Goal: Task Accomplishment & Management: Complete application form

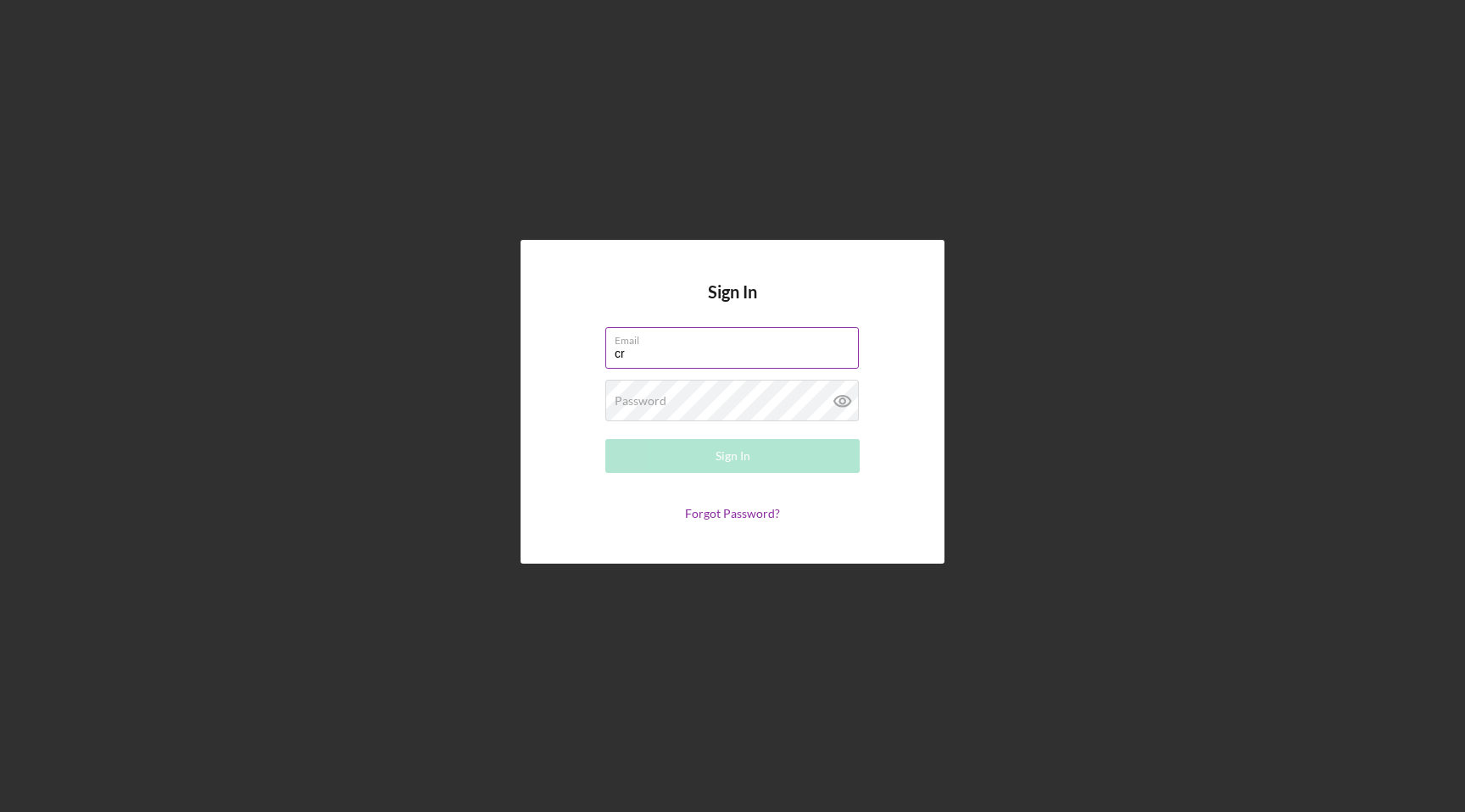
click at [714, 351] on input "cr" at bounding box center [732, 347] width 253 height 41
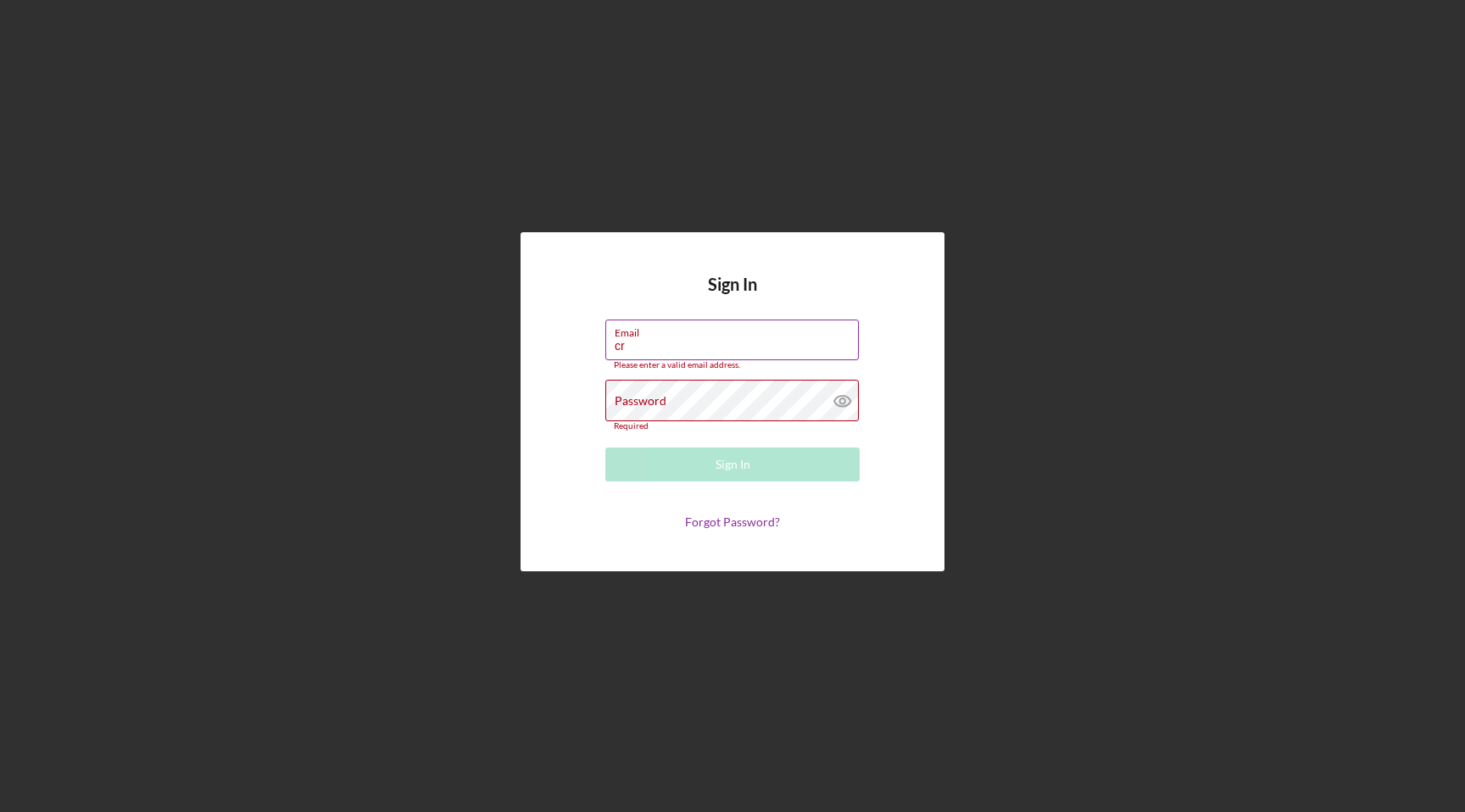
click at [703, 343] on input "cr" at bounding box center [732, 340] width 253 height 41
click at [694, 347] on input "cr" at bounding box center [732, 340] width 253 height 41
type input "c"
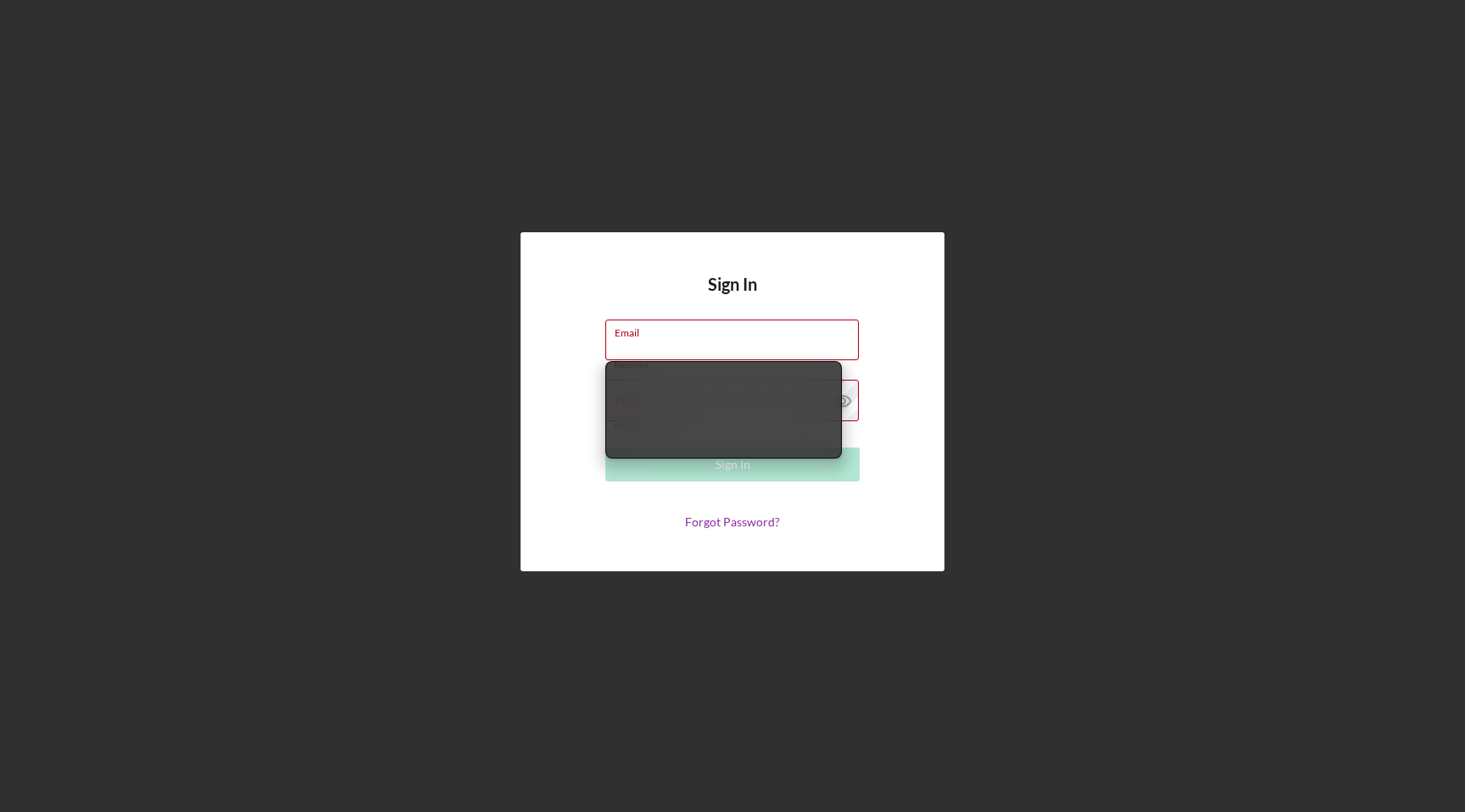
type input "[EMAIL_ADDRESS][DOMAIN_NAME]"
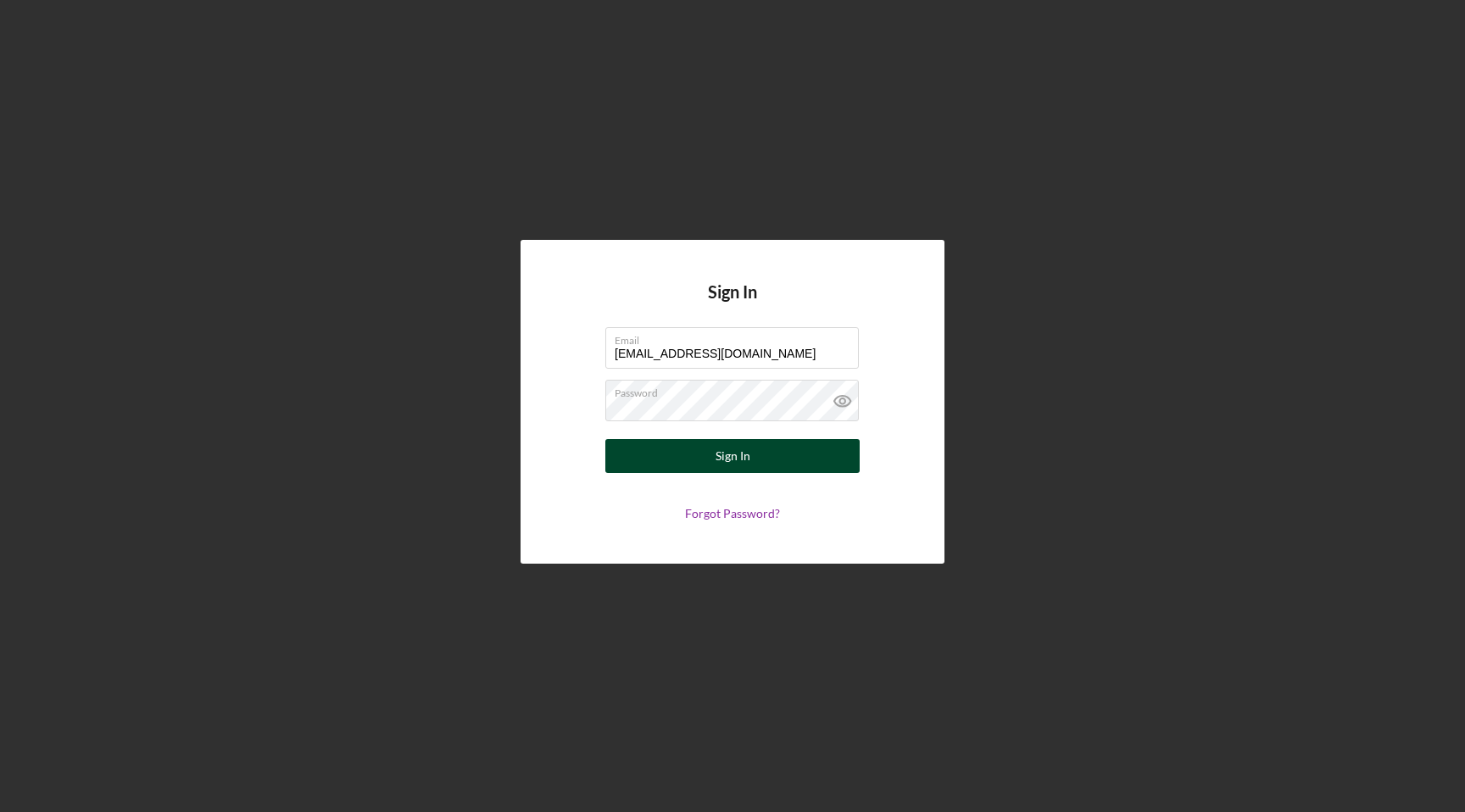
click at [708, 446] on button "Sign In" at bounding box center [732, 456] width 254 height 34
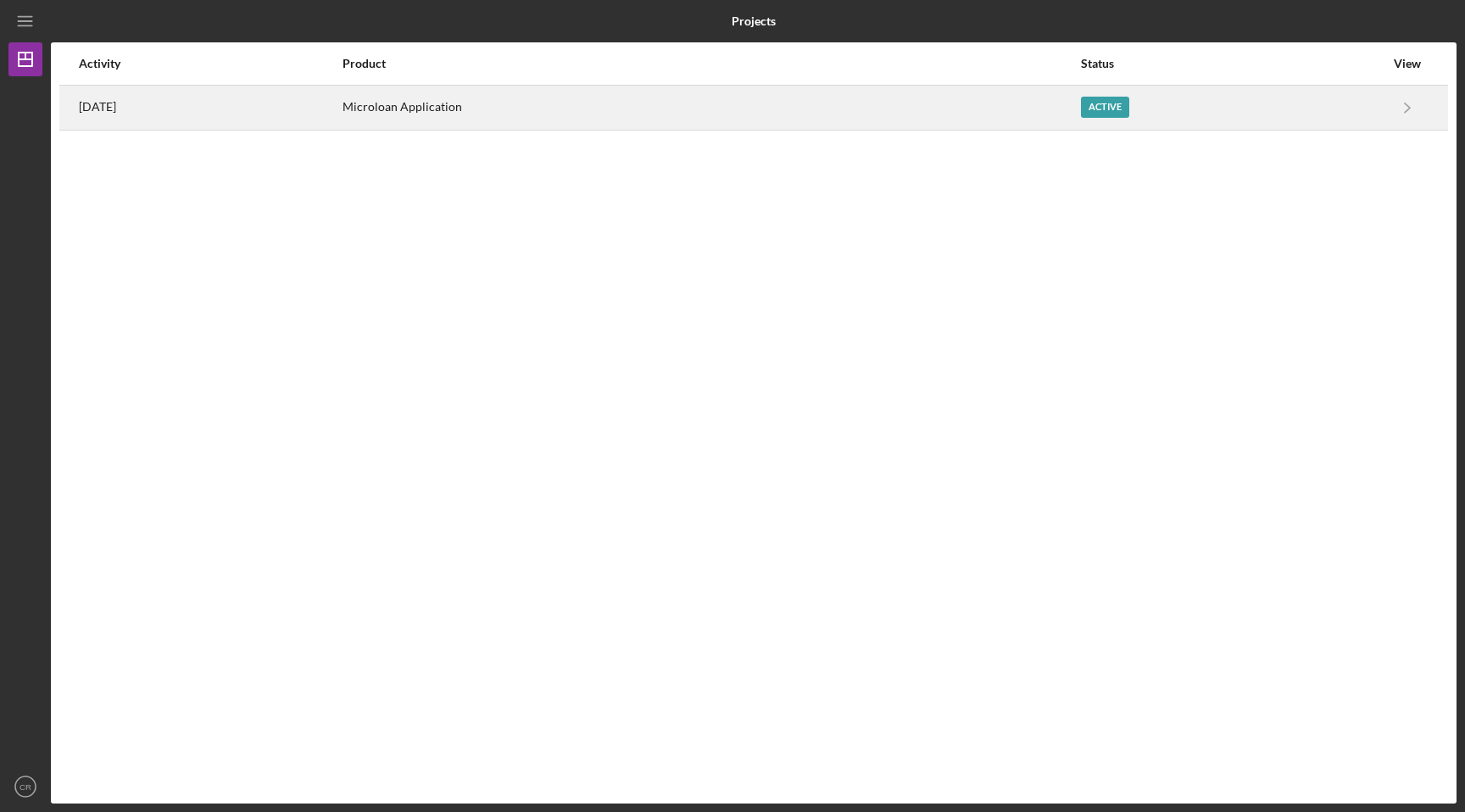
click at [1187, 113] on div "Active" at bounding box center [1232, 108] width 304 height 43
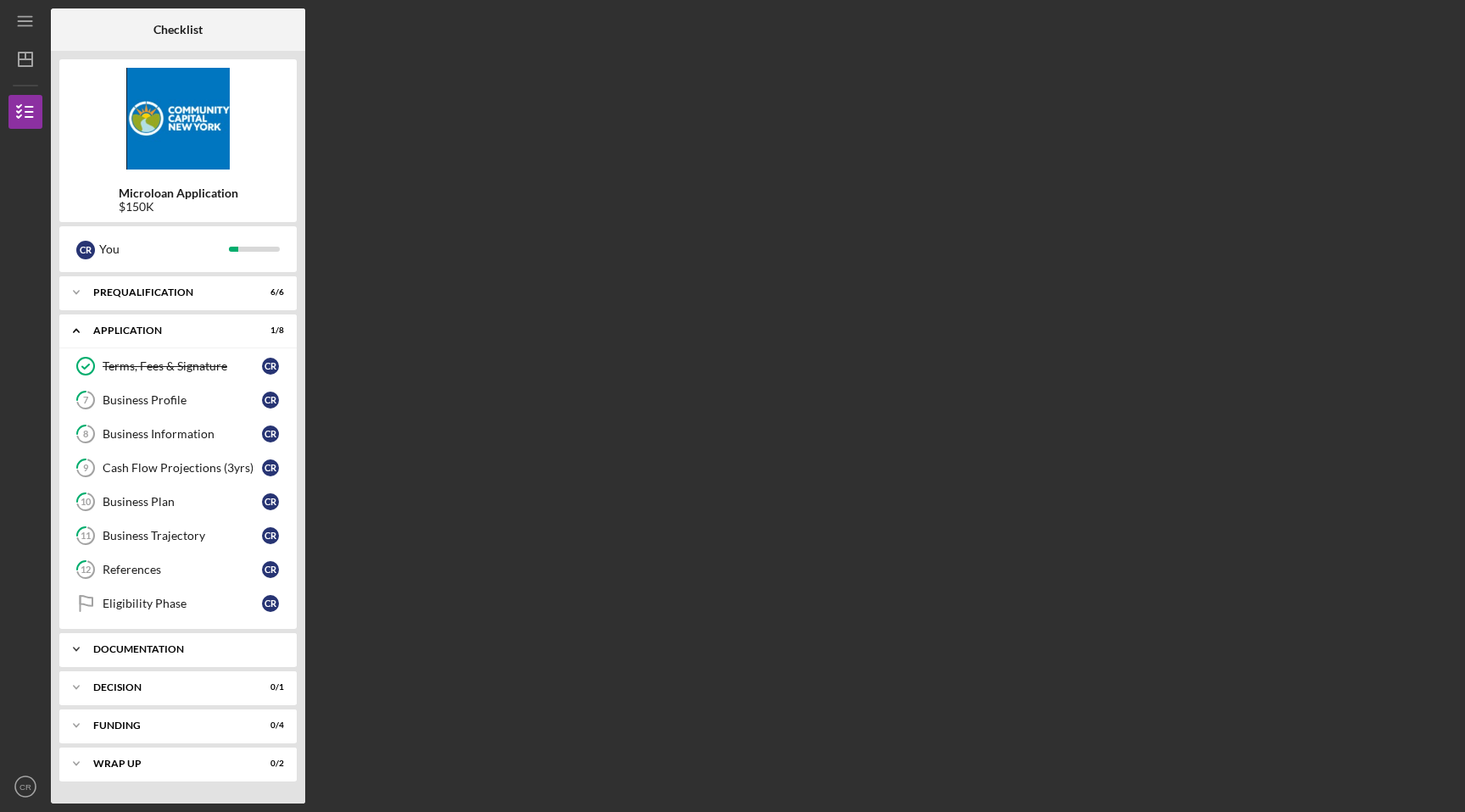
click at [208, 650] on div "Documentation" at bounding box center [184, 649] width 182 height 10
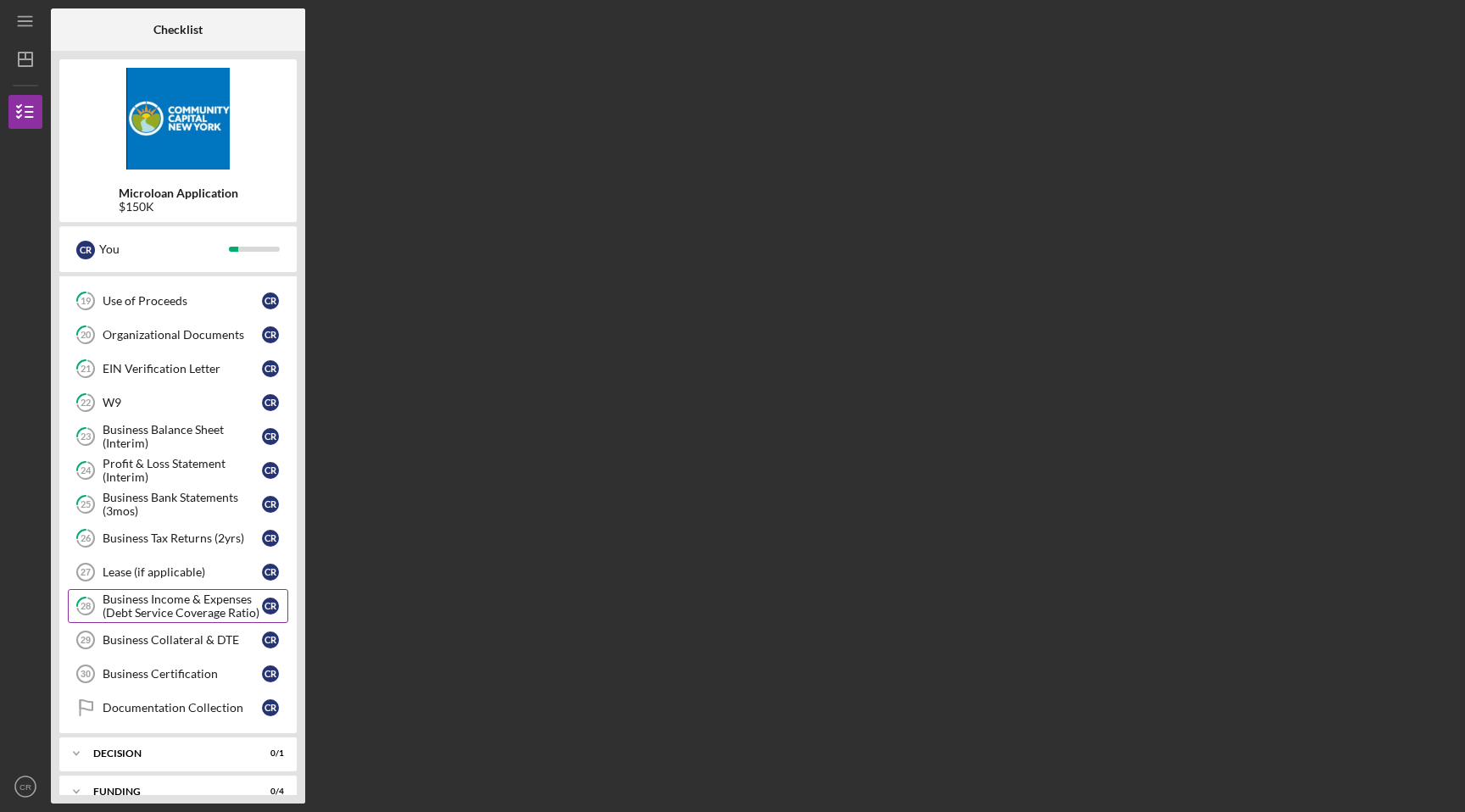
scroll to position [574, 0]
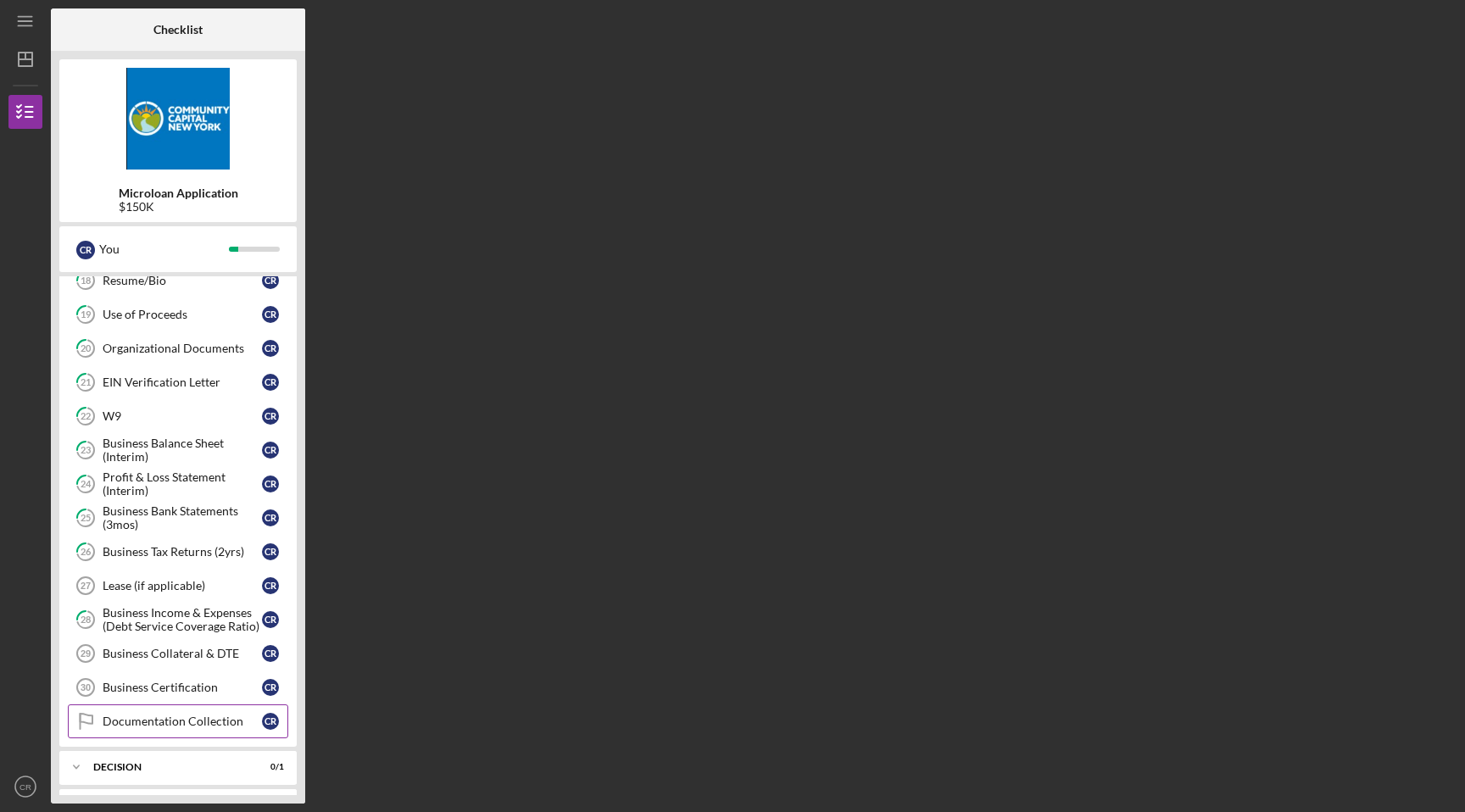
click at [199, 725] on div "Documentation Collection" at bounding box center [182, 722] width 159 height 14
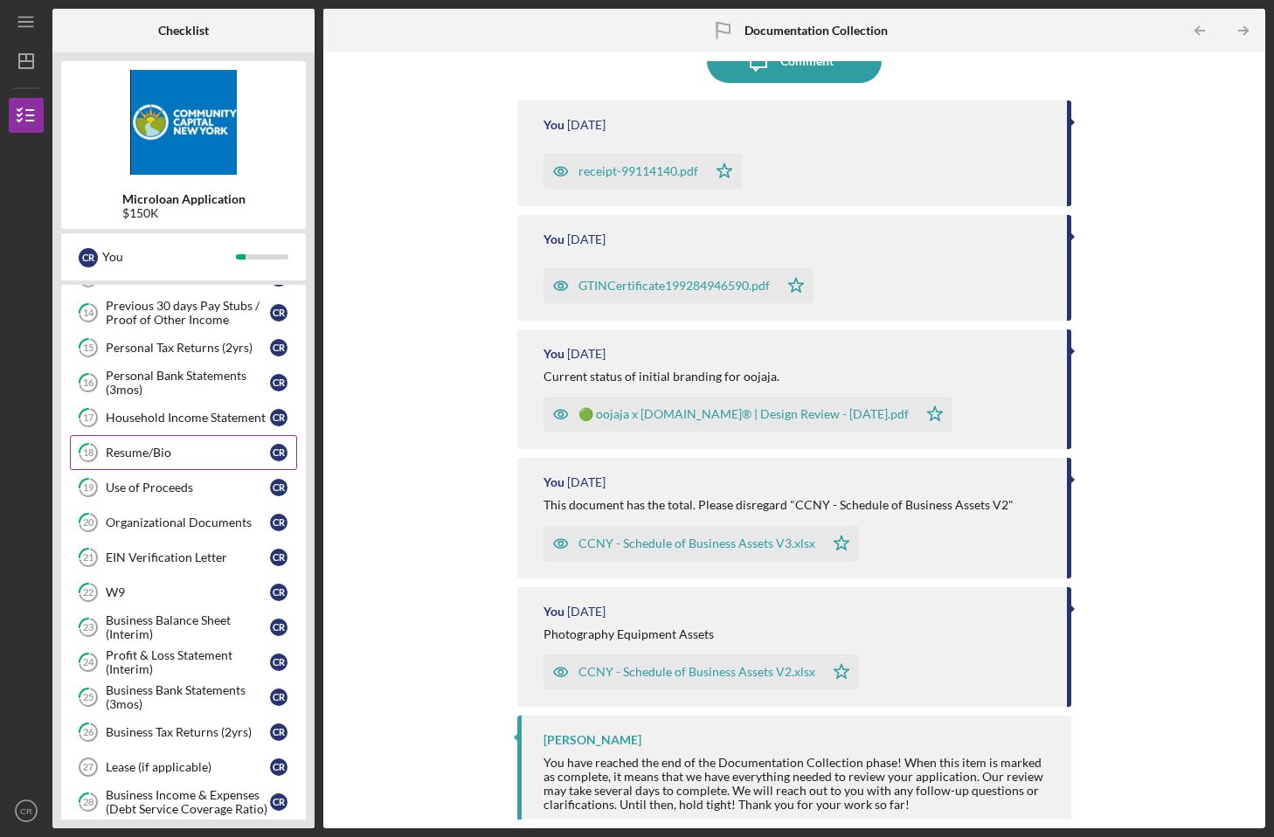
scroll to position [413, 0]
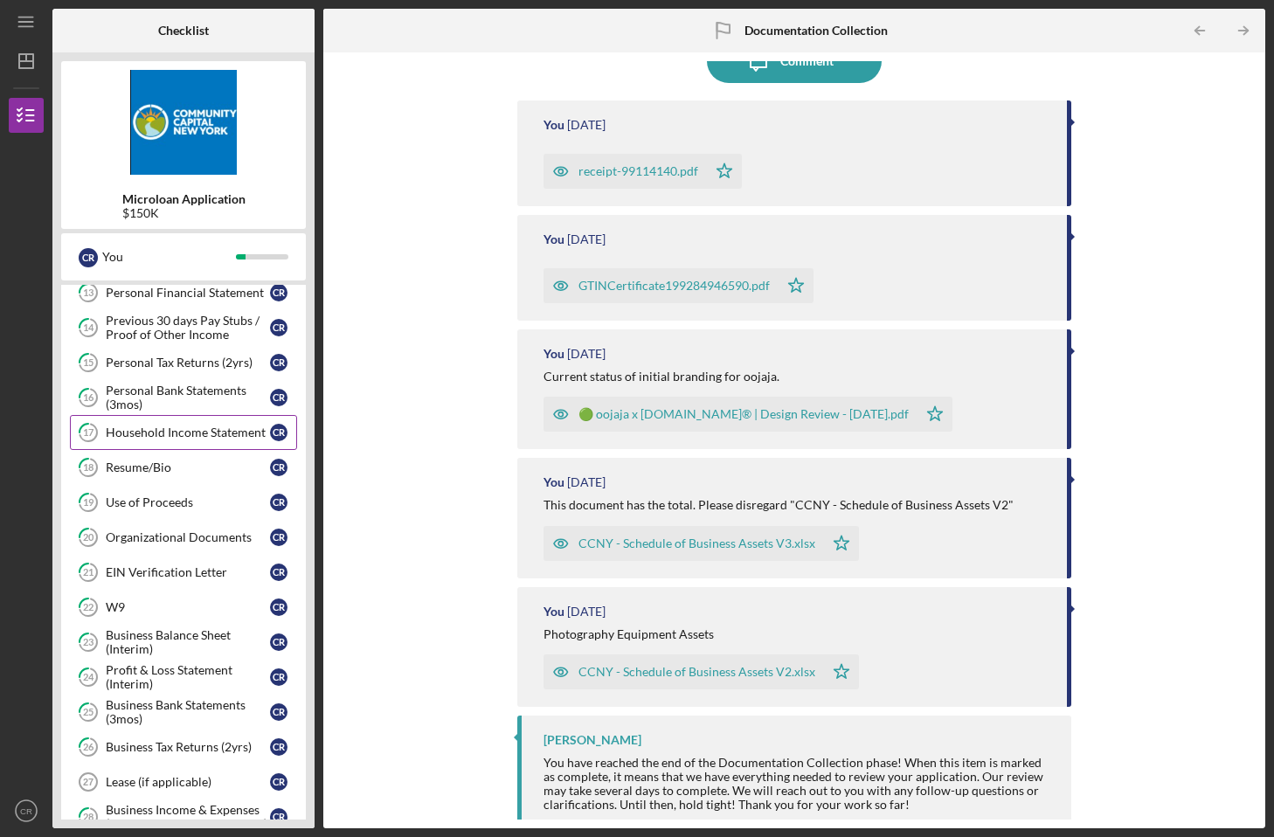
click at [193, 433] on div "Household Income Statement" at bounding box center [188, 433] width 164 height 14
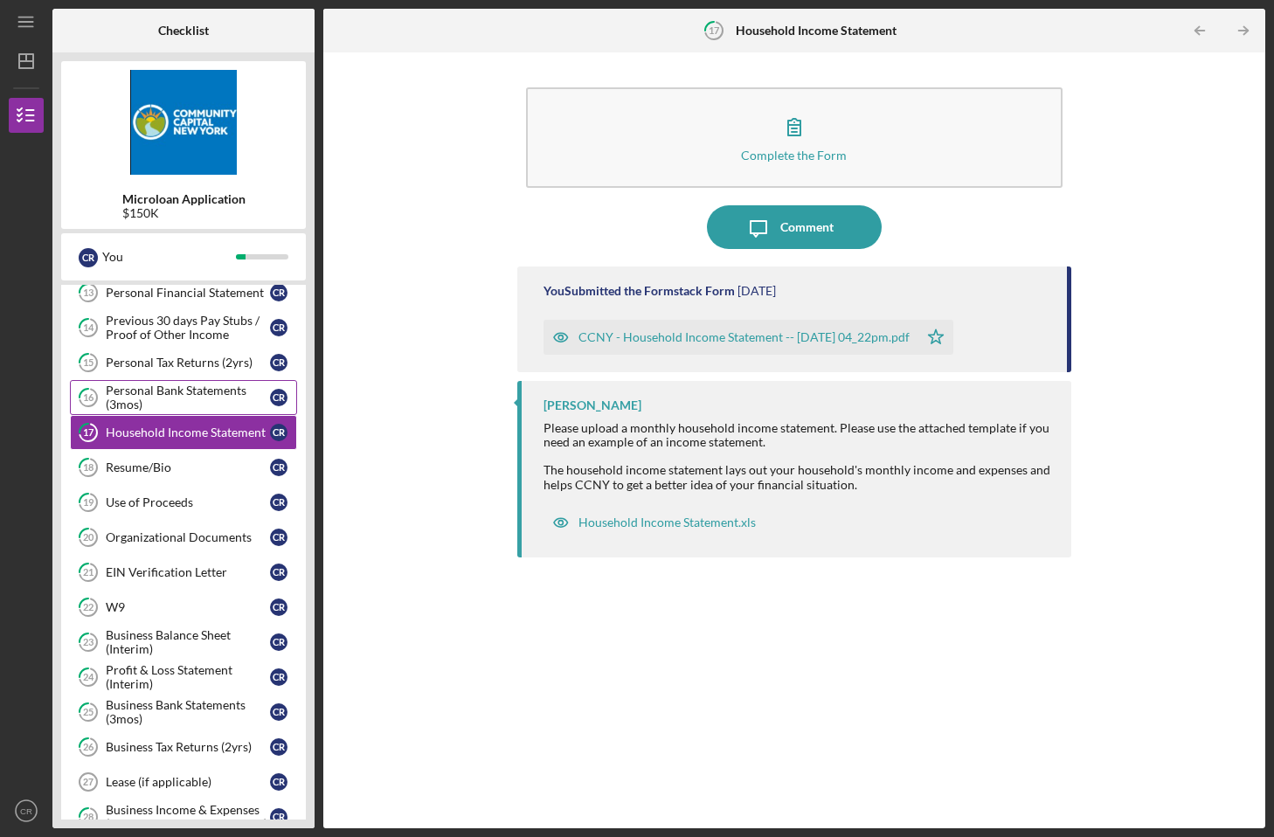
click at [213, 407] on div "Personal Bank Statements (3mos)" at bounding box center [188, 398] width 164 height 28
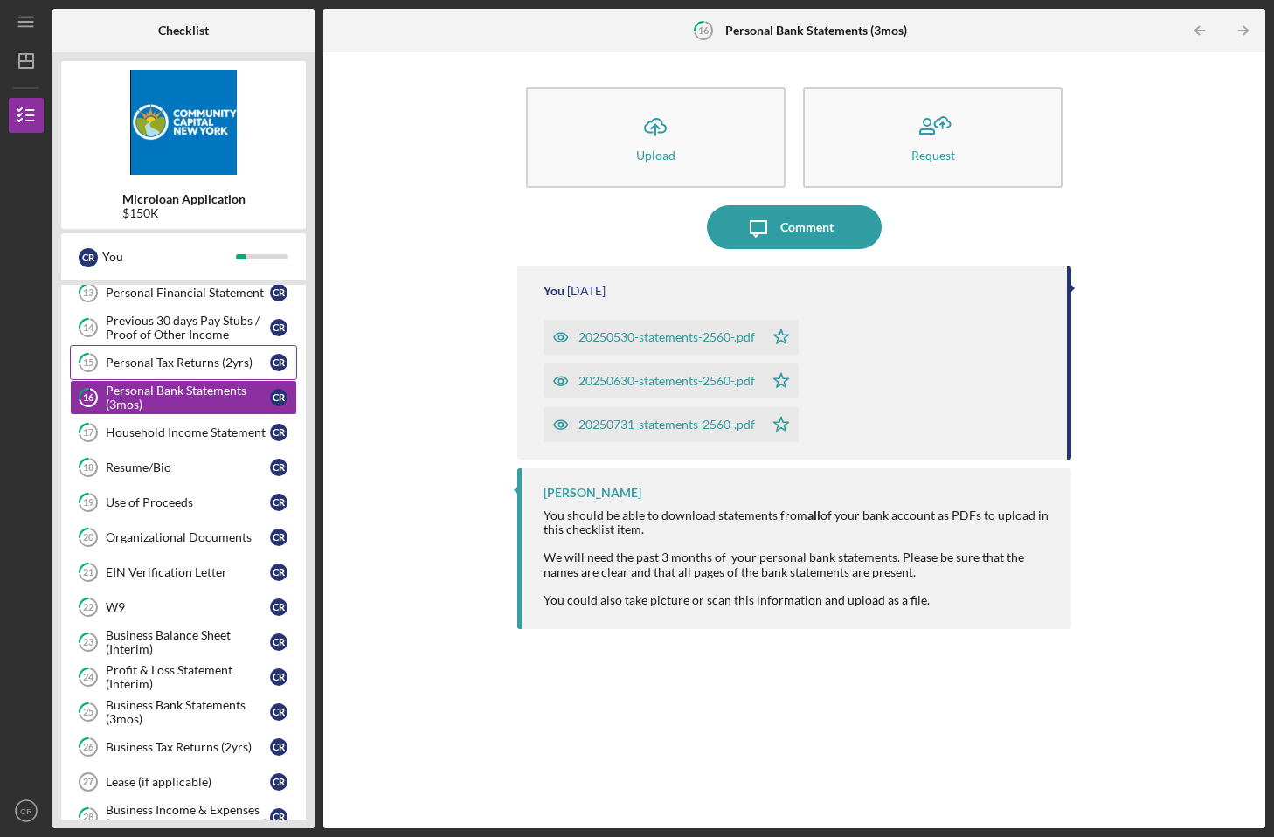
click at [218, 374] on link "15 Personal Tax Returns (2yrs) C R" at bounding box center [183, 362] width 227 height 35
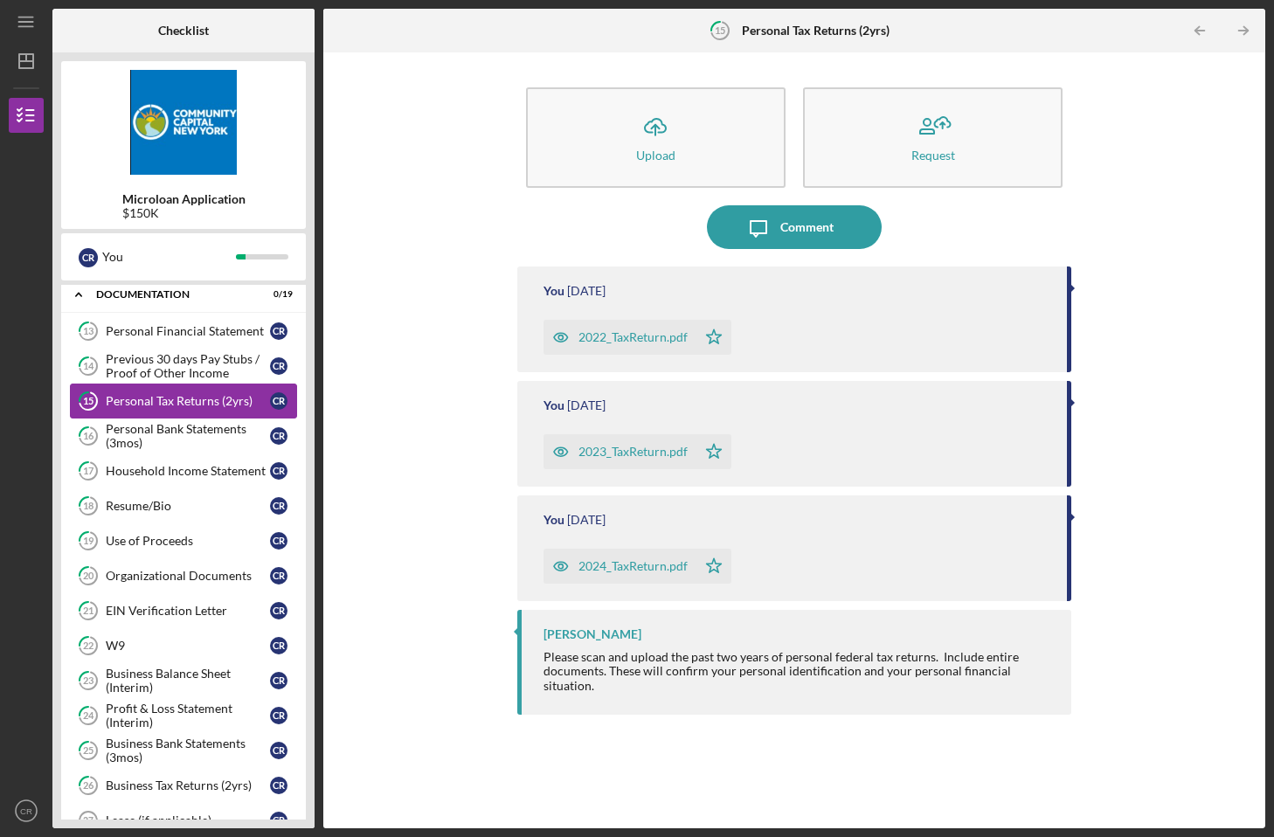
scroll to position [363, 0]
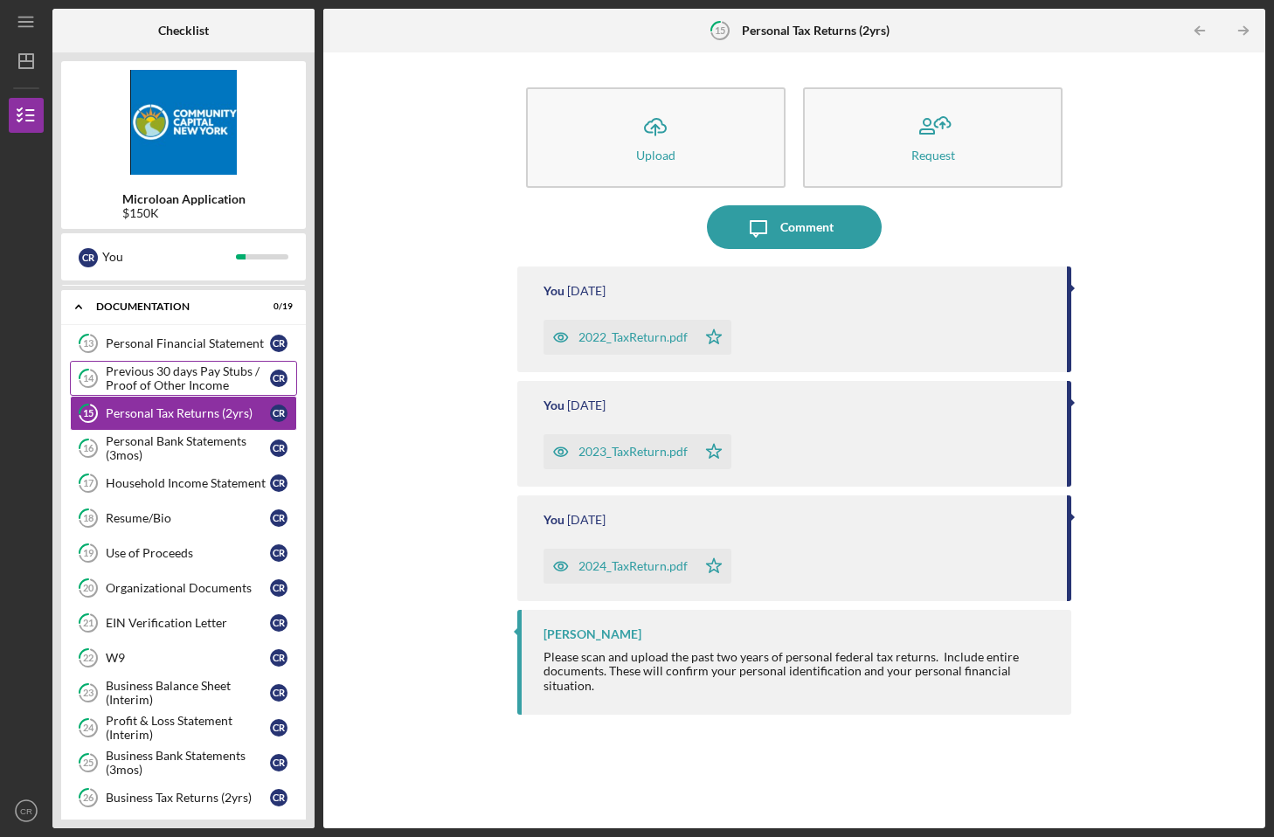
click at [212, 379] on div "Previous 30 days Pay Stubs / Proof of Other Income" at bounding box center [188, 378] width 164 height 28
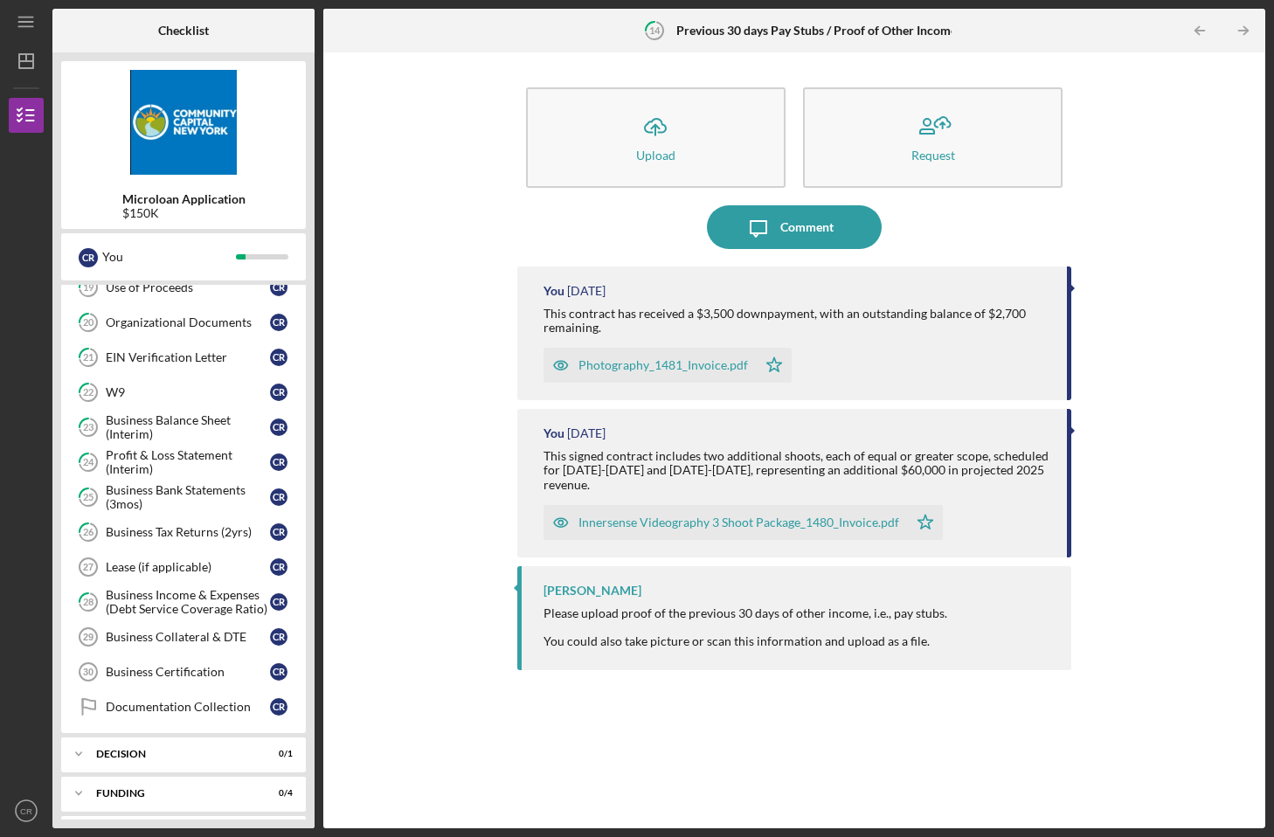
scroll to position [654, 0]
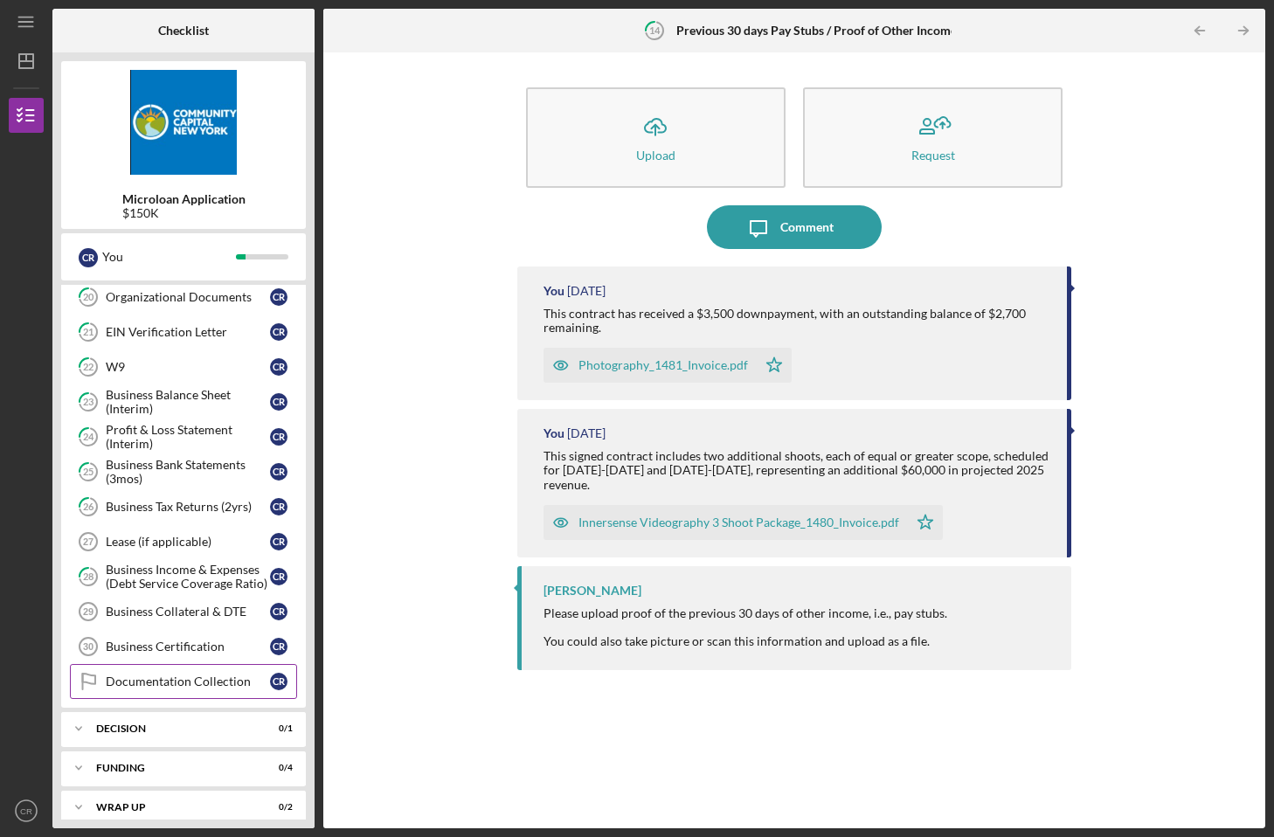
click at [199, 680] on div "Documentation Collection" at bounding box center [188, 682] width 164 height 14
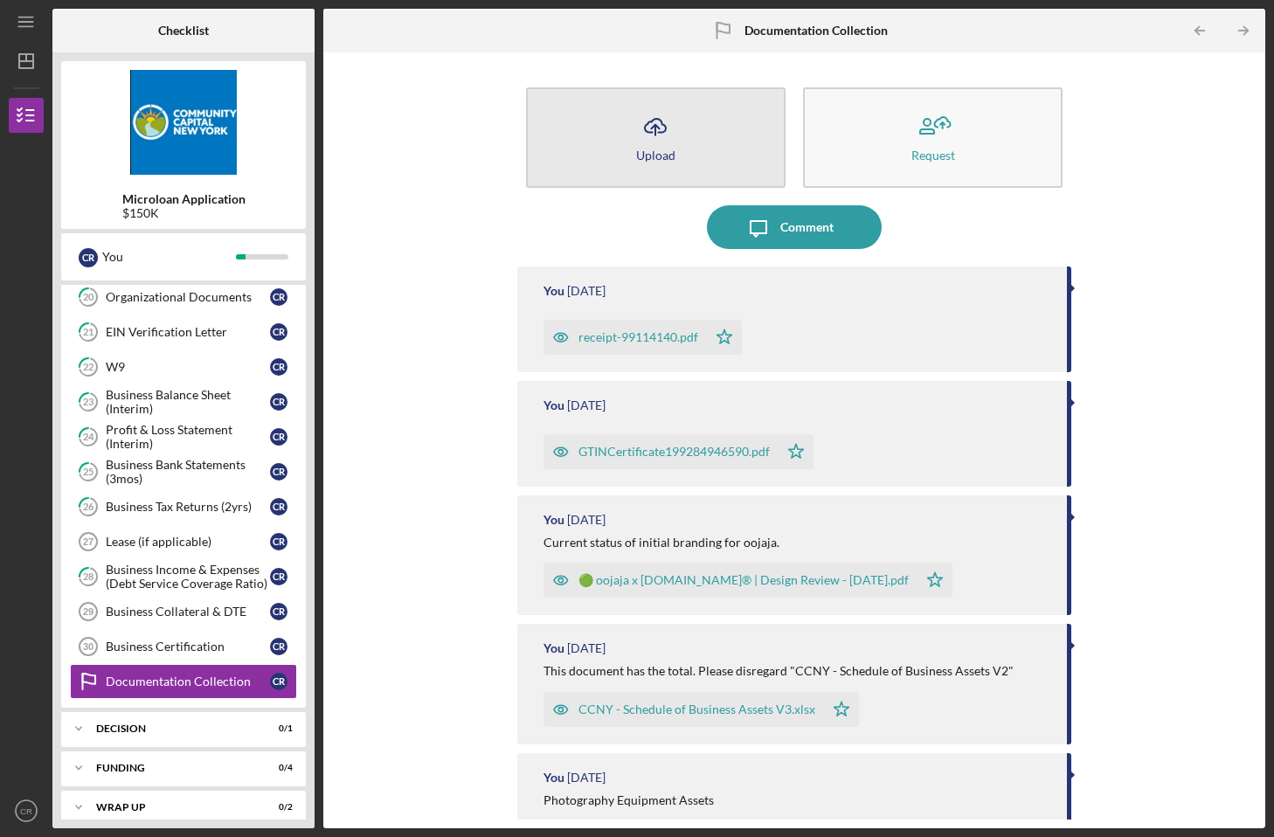
click at [664, 135] on icon "Icon/Upload" at bounding box center [655, 127] width 44 height 44
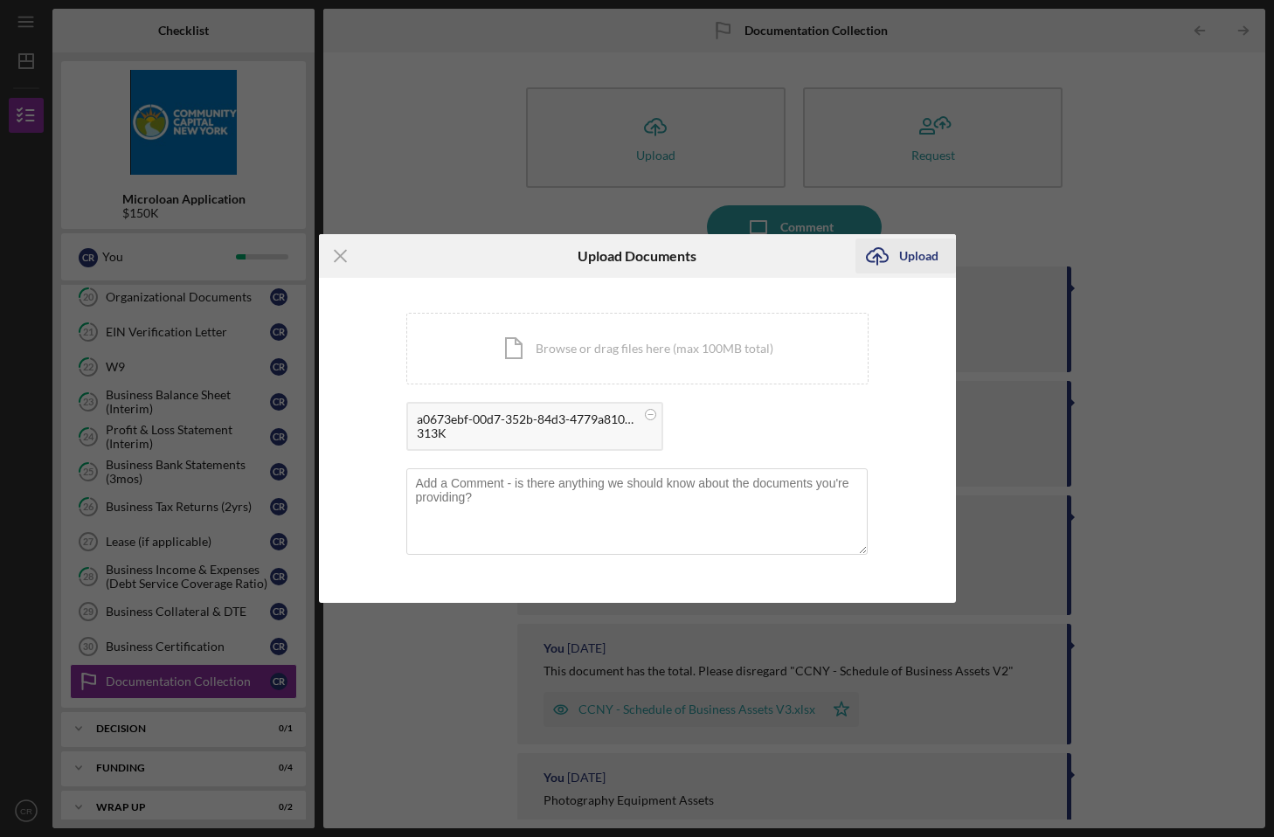
click at [927, 260] on div "Upload" at bounding box center [918, 256] width 39 height 35
